Goal: Task Accomplishment & Management: Use online tool/utility

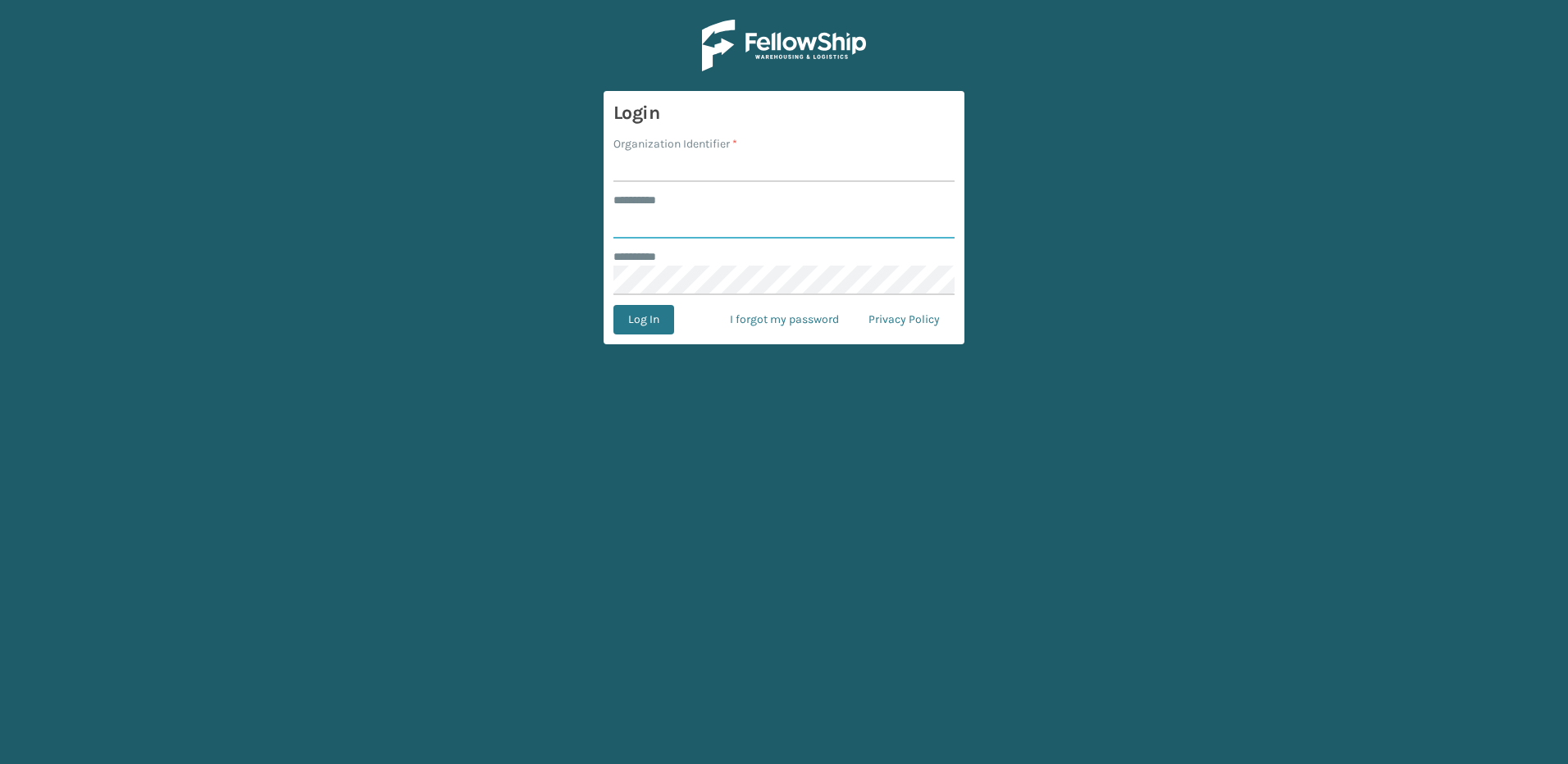
type input "********"
click at [667, 172] on input "Organization Identifier *" at bounding box center [783, 166] width 341 height 29
type input "Fellowship - East"
click at [635, 323] on button "Log In" at bounding box center [643, 319] width 61 height 29
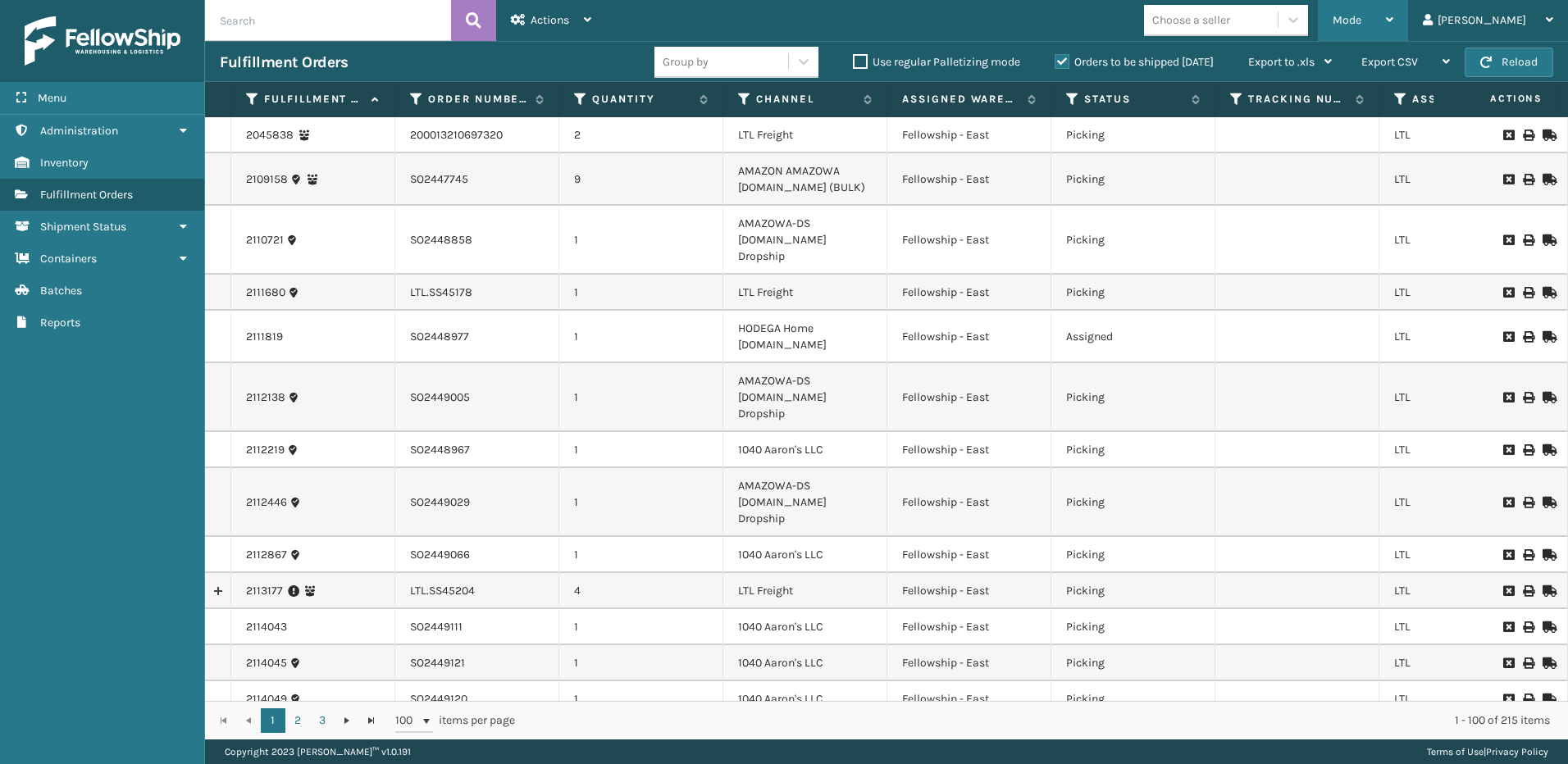
click at [1393, 24] on div "Mode" at bounding box center [1362, 20] width 61 height 41
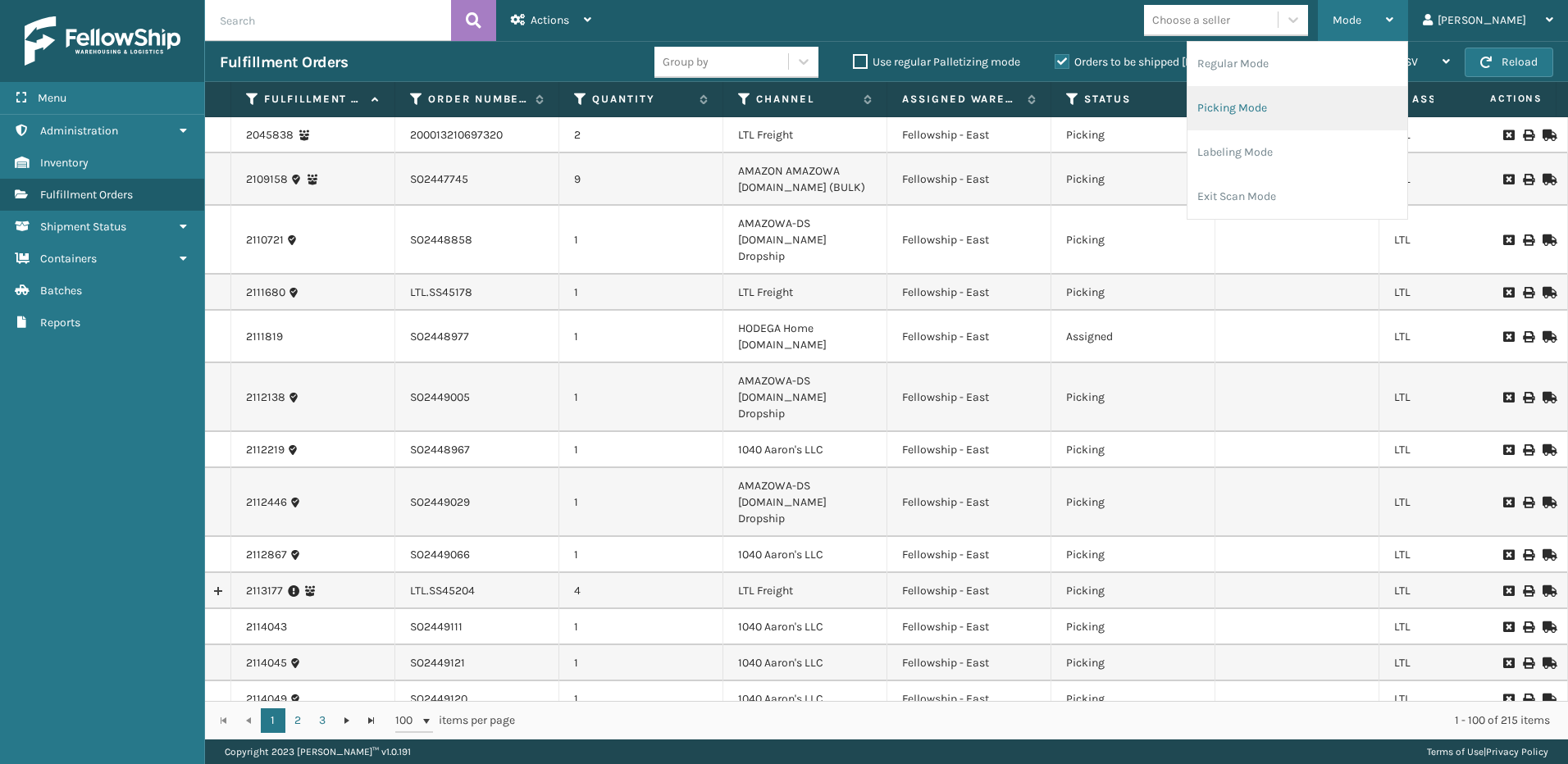
click at [1322, 100] on li "Picking Mode" at bounding box center [1297, 109] width 220 height 44
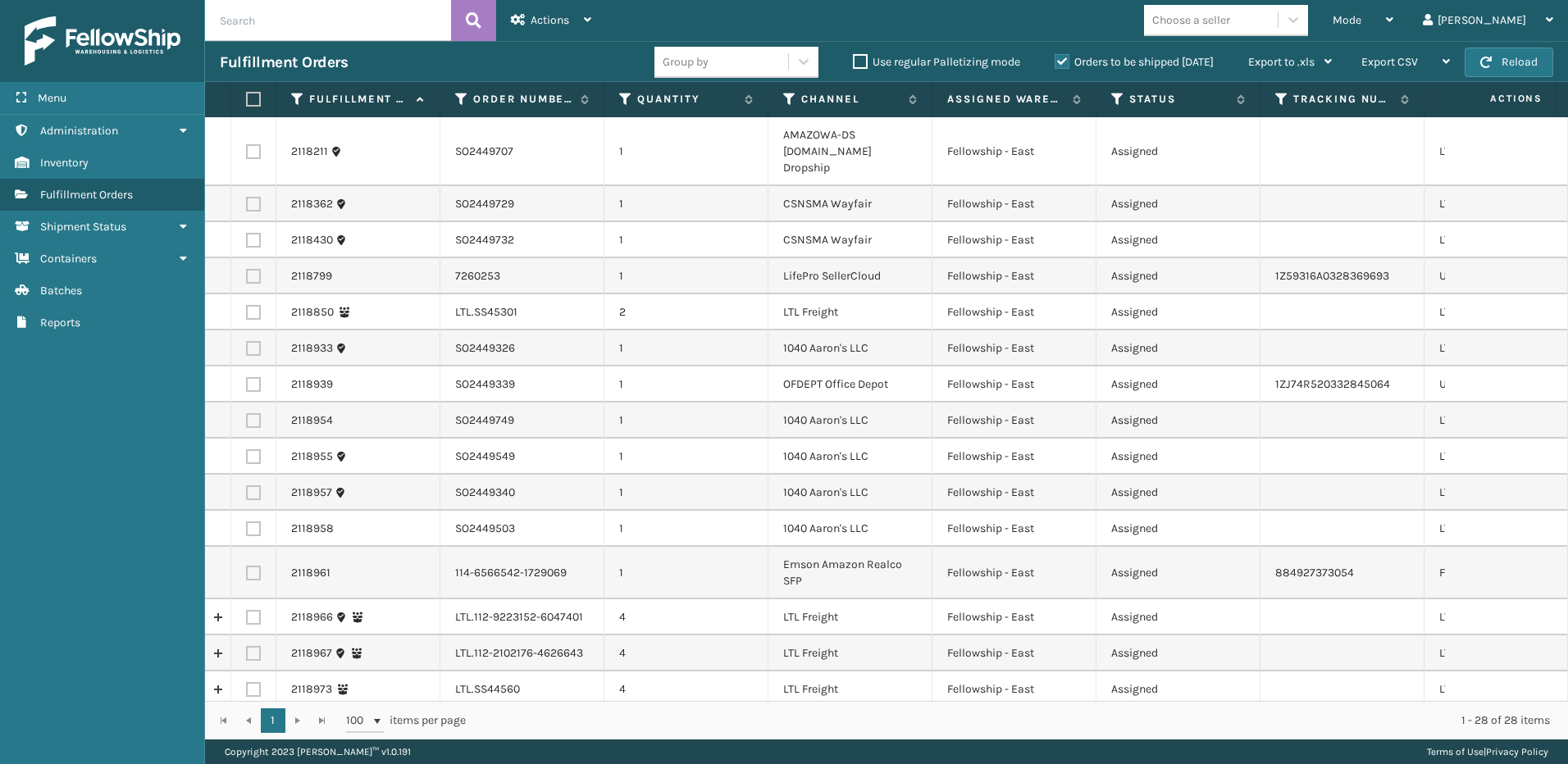
scroll to position [569, 0]
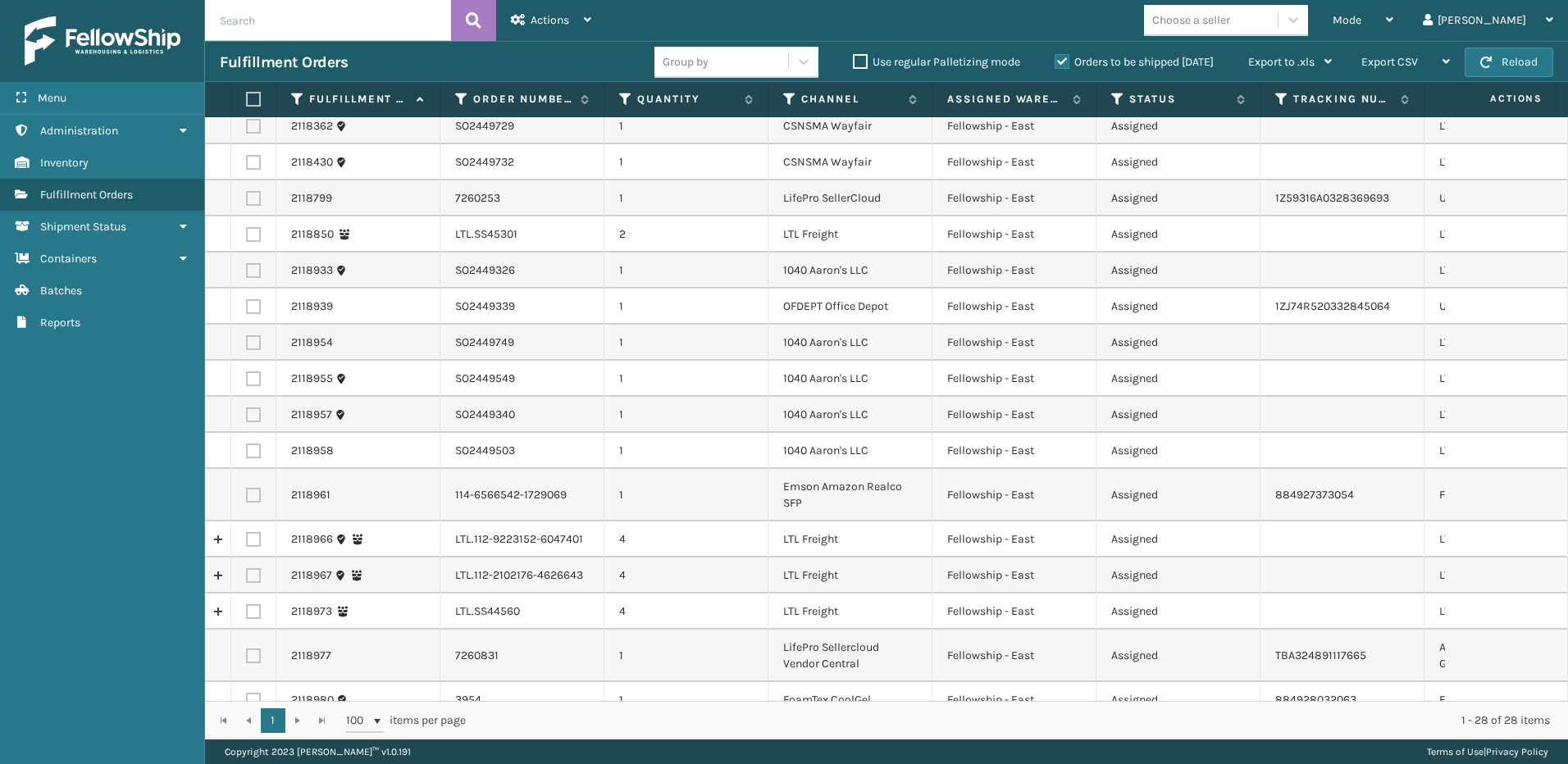
click at [255, 532] on label at bounding box center [253, 539] width 15 height 15
click at [247, 532] on input "checkbox" at bounding box center [246, 537] width 1 height 11
checkbox input "true"
click at [254, 567] on label at bounding box center [253, 575] width 15 height 15
click at [247, 567] on input "checkbox" at bounding box center [246, 573] width 1 height 11
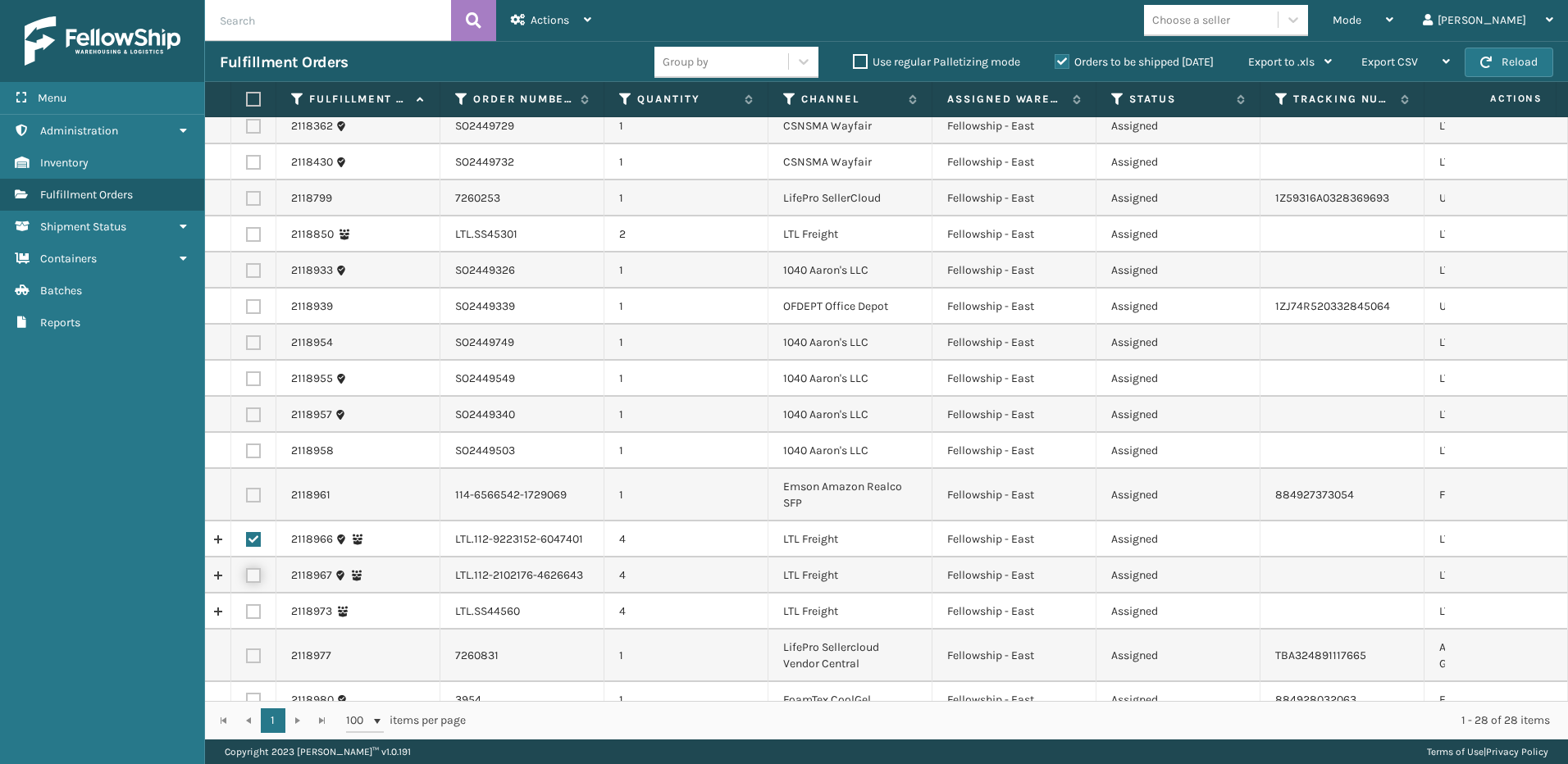
checkbox input "true"
click at [255, 604] on label at bounding box center [253, 611] width 15 height 15
click at [247, 604] on input "checkbox" at bounding box center [246, 609] width 1 height 11
checkbox input "true"
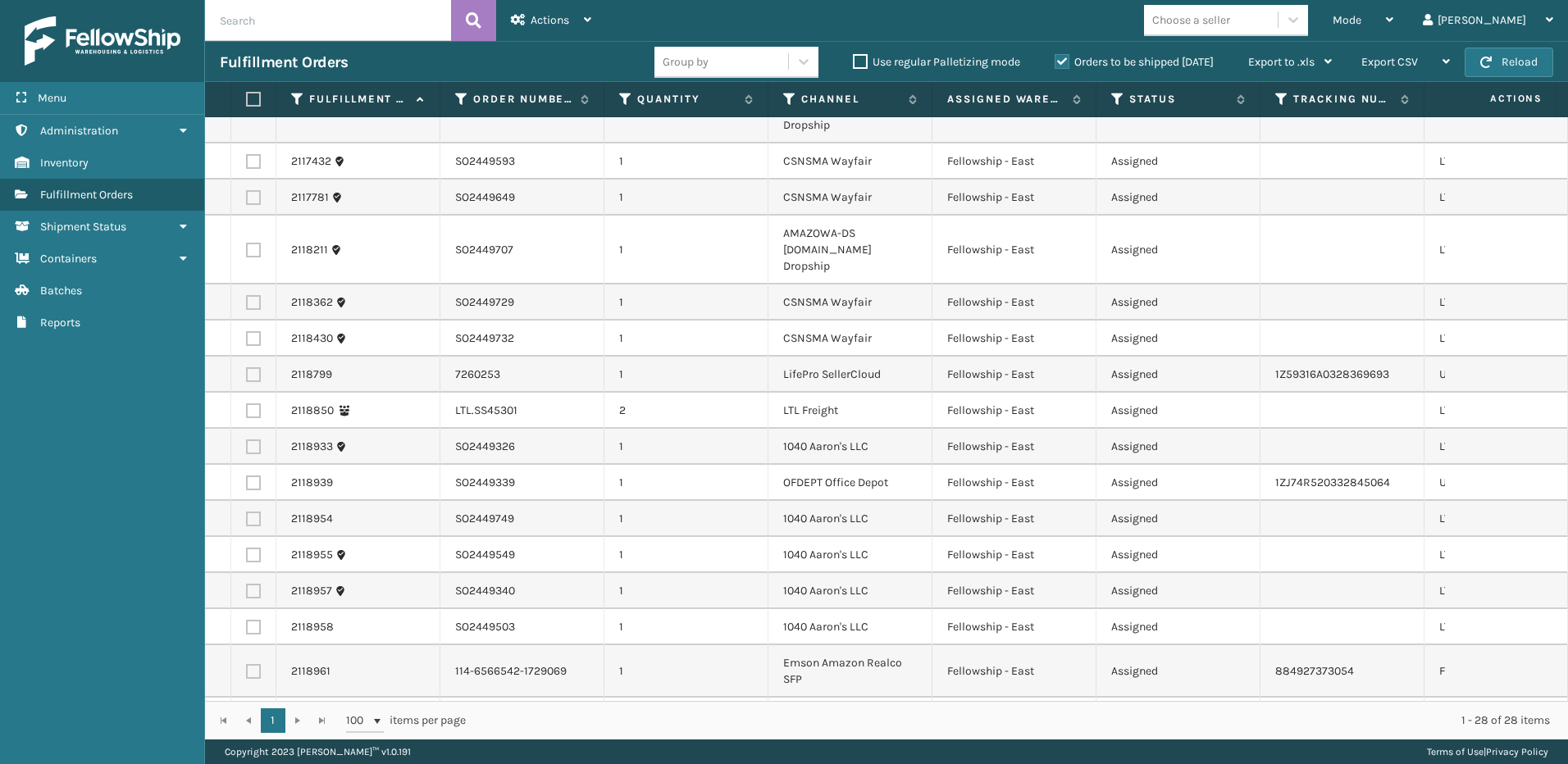
scroll to position [410, 0]
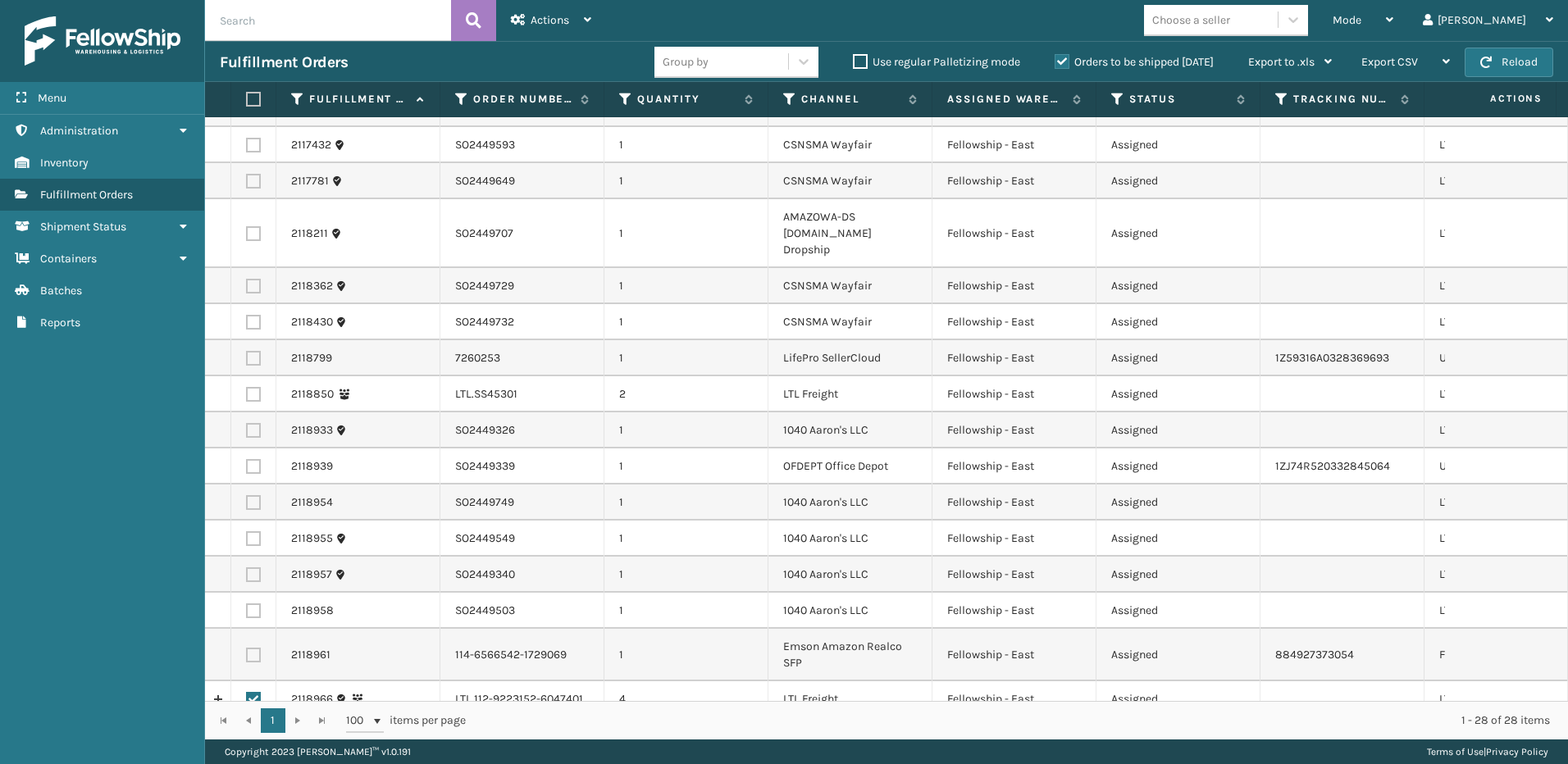
click at [248, 387] on label at bounding box center [253, 394] width 15 height 15
click at [247, 387] on input "checkbox" at bounding box center [246, 392] width 1 height 11
checkbox input "true"
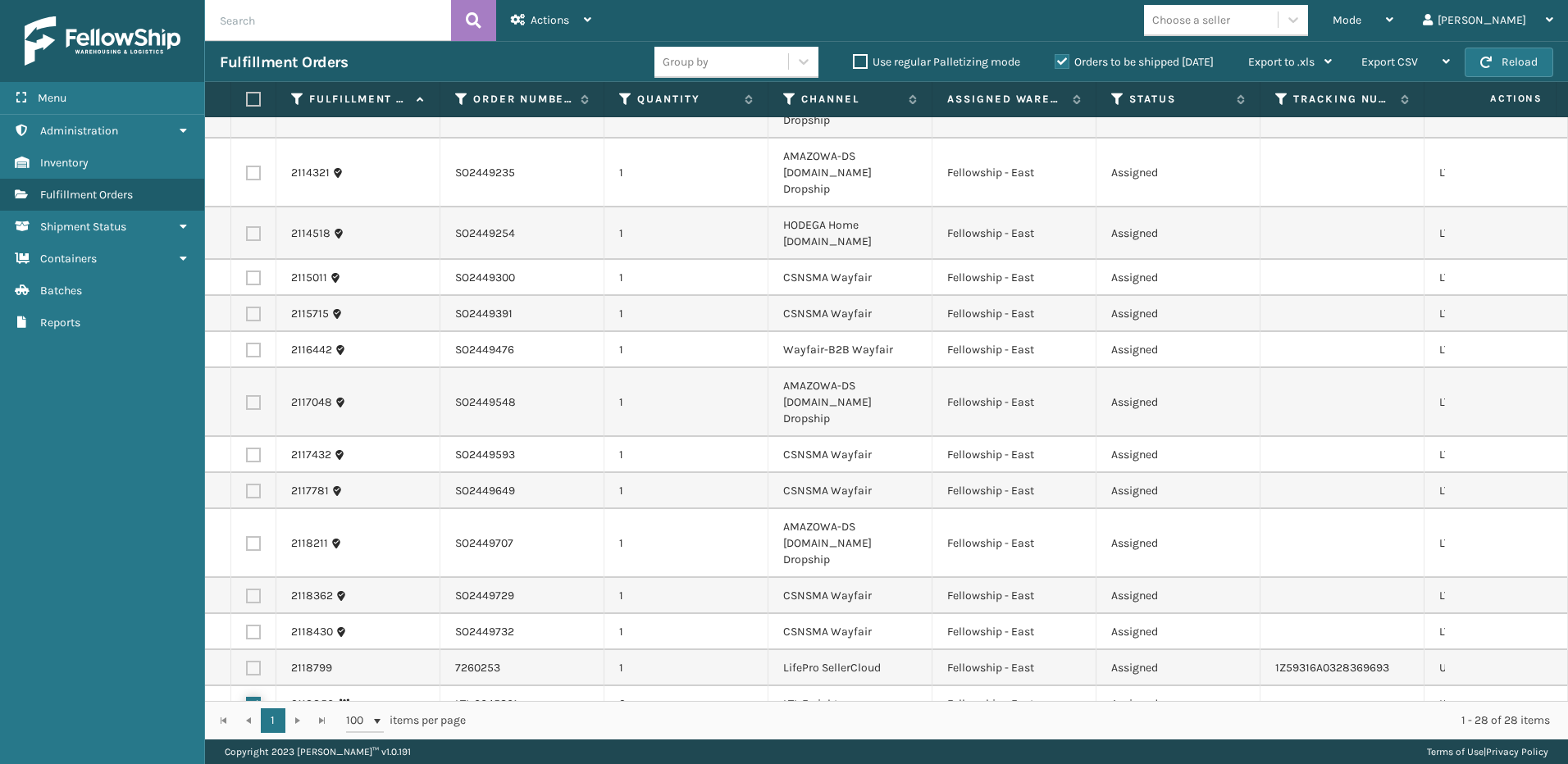
scroll to position [0, 0]
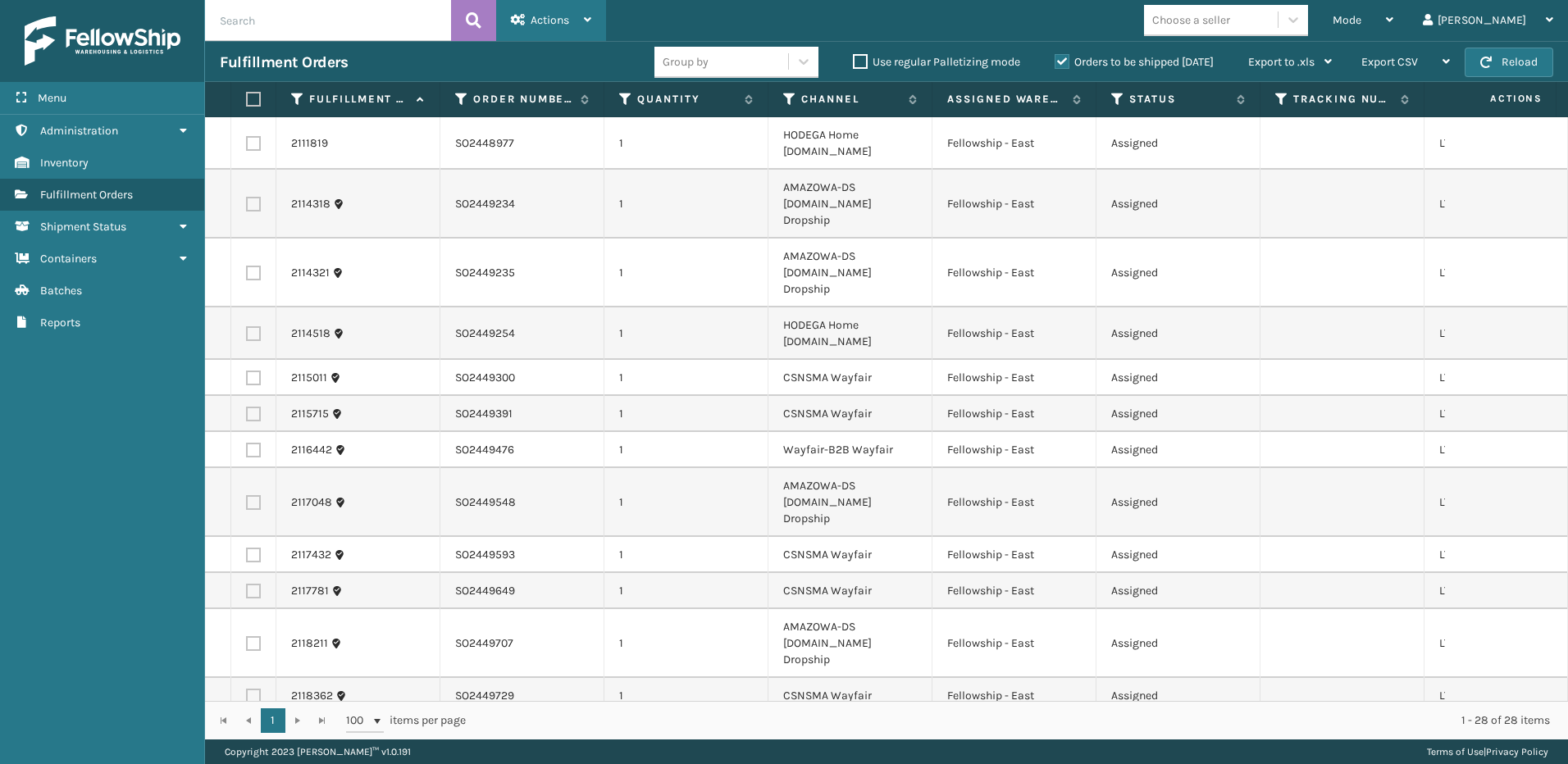
click at [560, 26] on span "Actions" at bounding box center [549, 20] width 38 height 14
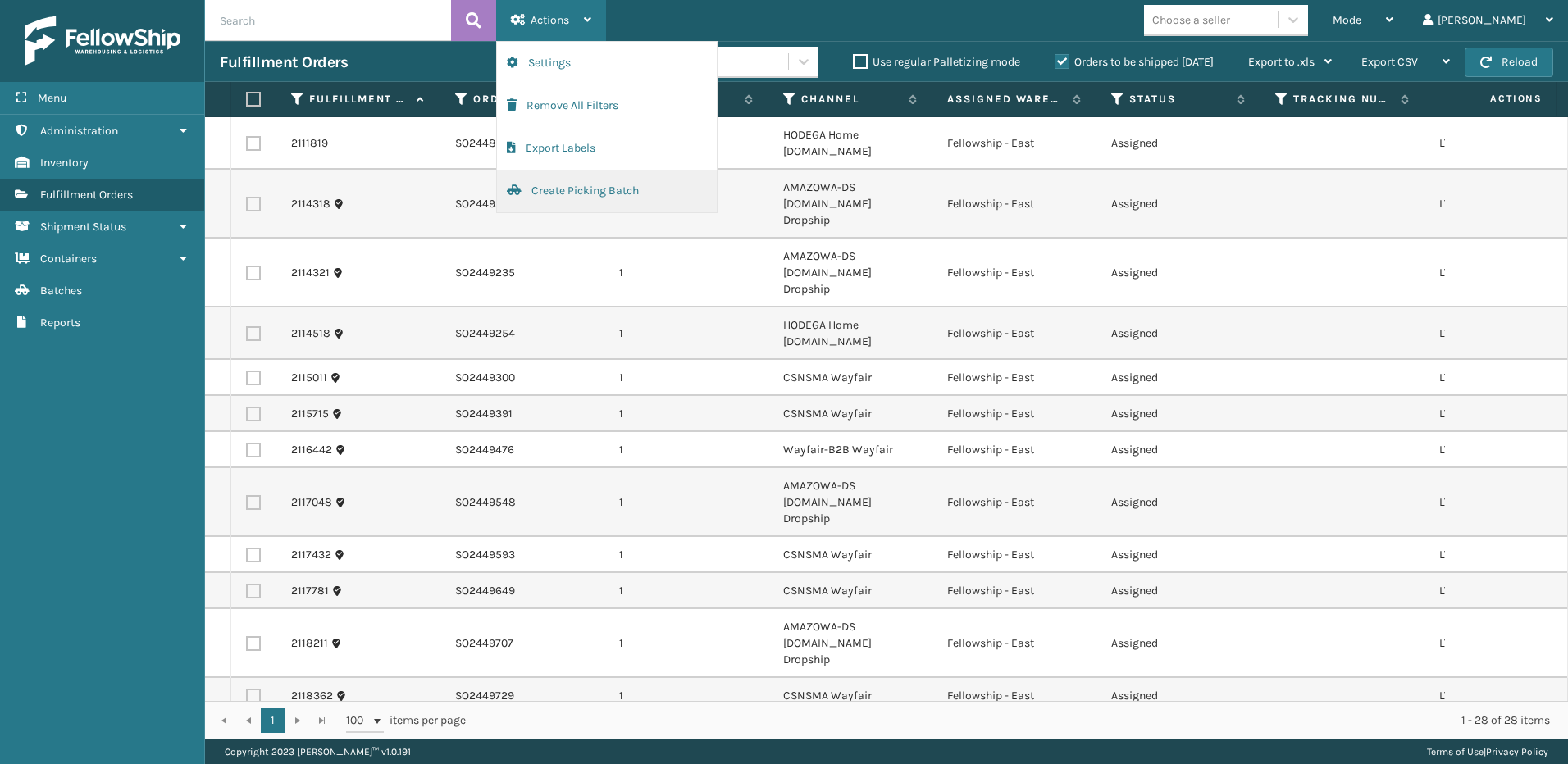
click at [578, 185] on button "Create Picking Batch" at bounding box center [606, 191] width 220 height 43
